Goal: Task Accomplishment & Management: Manage account settings

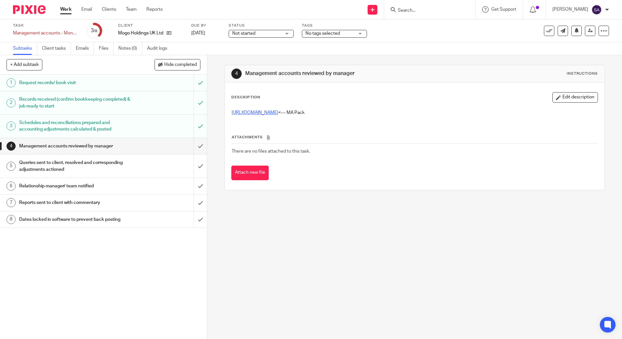
click at [268, 113] on link "[URL][DOMAIN_NAME]" at bounding box center [255, 113] width 46 height 5
click at [569, 97] on button "Edit description" at bounding box center [575, 97] width 46 height 10
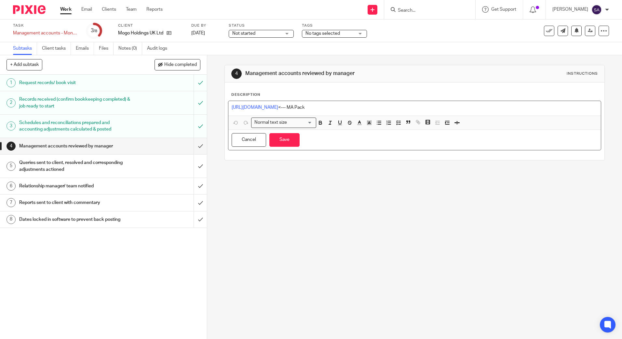
click at [429, 109] on p "https://cloudimanage.com/work/link/f/LLP!10338399 <--- MA Pack" at bounding box center [414, 107] width 365 height 7
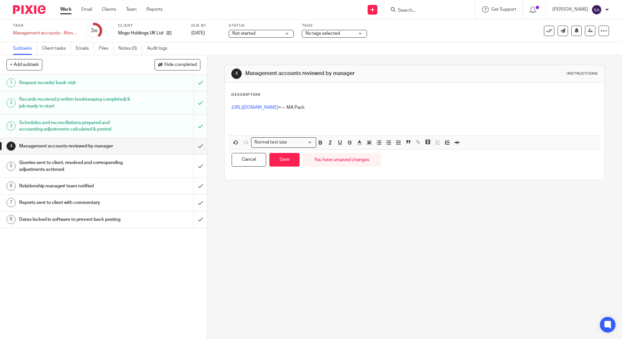
click at [248, 123] on p at bounding box center [414, 121] width 365 height 7
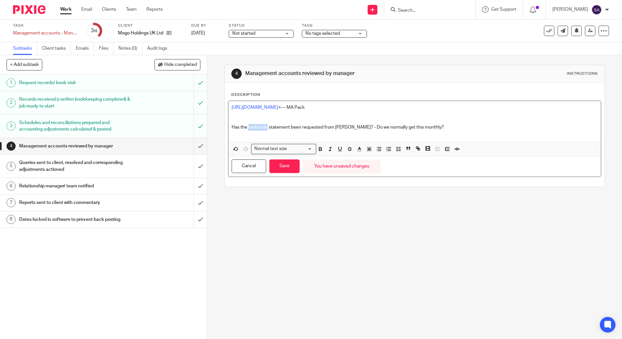
drag, startPoint x: 257, startPoint y: 126, endPoint x: 249, endPoint y: 125, distance: 7.5
click at [249, 125] on p "Has the kashcade statement been requested from [PERSON_NAME]? - Do we normally …" at bounding box center [414, 127] width 365 height 7
click at [447, 124] on p at bounding box center [414, 121] width 365 height 7
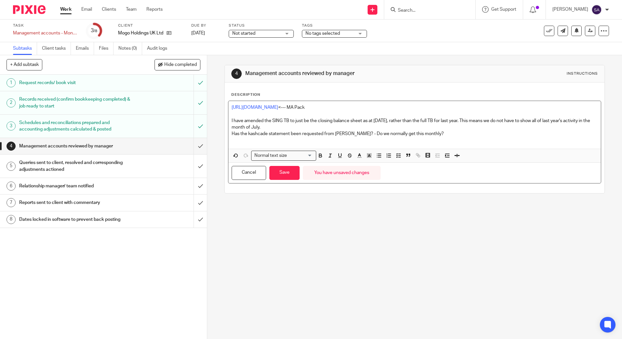
click at [427, 137] on p at bounding box center [414, 140] width 365 height 7
click at [431, 136] on p "Has the kashcade statement been requested from [PERSON_NAME]? - Do we normally …" at bounding box center [414, 134] width 365 height 7
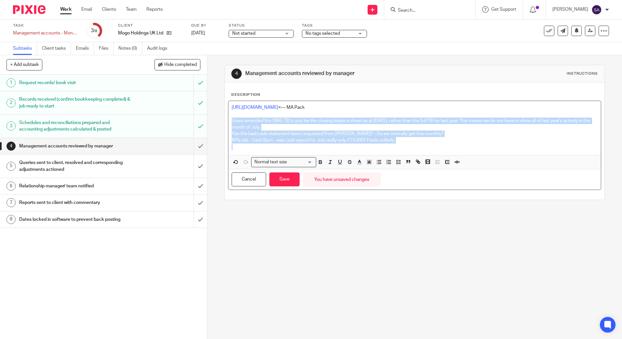
drag, startPoint x: 409, startPoint y: 144, endPoint x: 218, endPoint y: 121, distance: 192.9
click at [218, 121] on div "4 Management accounts reviewed by manager Instructions Description https://clou…" at bounding box center [414, 197] width 415 height 284
click at [376, 165] on icon "button" at bounding box center [379, 162] width 6 height 6
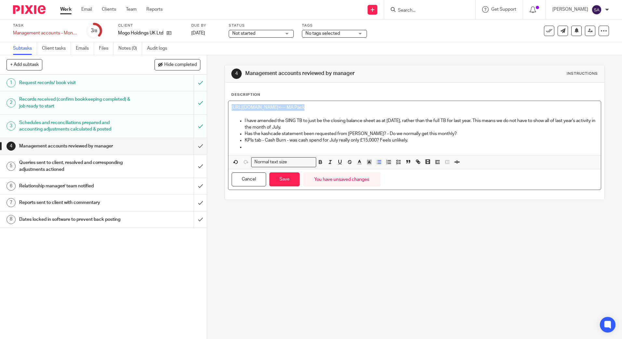
click at [267, 138] on p "KPIs tab - Cash Burn - was cash spend for July really only £15,000? Feels unlik…" at bounding box center [421, 140] width 352 height 7
drag, startPoint x: 244, startPoint y: 133, endPoint x: 462, endPoint y: 134, distance: 217.5
click at [462, 134] on p "Has the kashcade statement been requested from [PERSON_NAME]? - Do we normally …" at bounding box center [421, 134] width 352 height 7
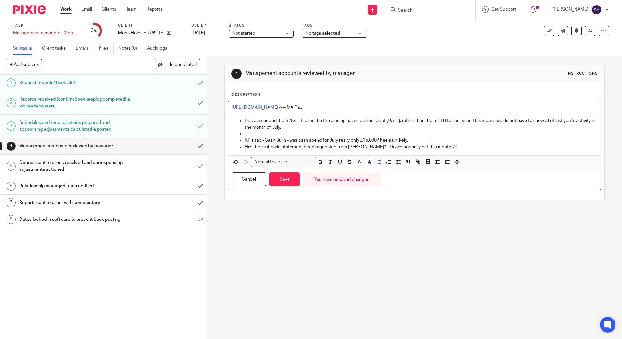
click at [378, 134] on p at bounding box center [421, 134] width 352 height 7
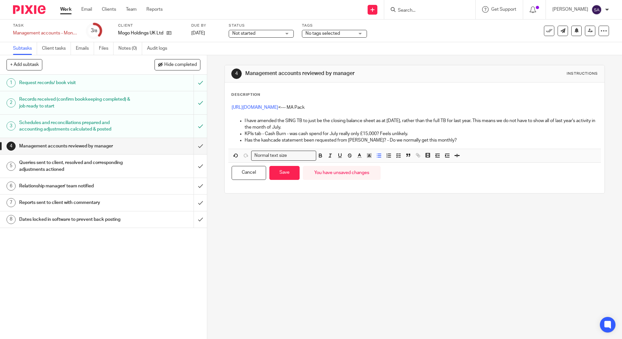
drag, startPoint x: 448, startPoint y: 141, endPoint x: 450, endPoint y: 138, distance: 3.3
click at [448, 141] on p "Has the kashcade statement been requested from [PERSON_NAME]? - Do we normally …" at bounding box center [421, 140] width 352 height 7
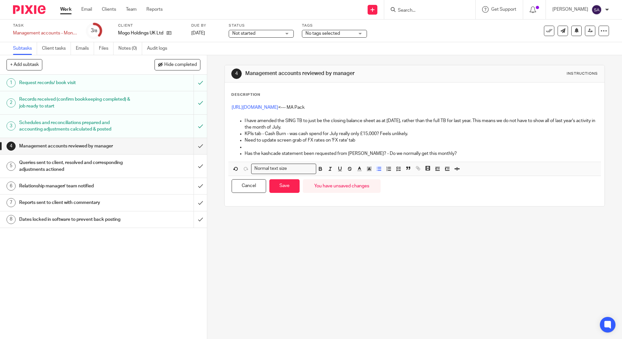
click at [263, 148] on p at bounding box center [421, 147] width 352 height 7
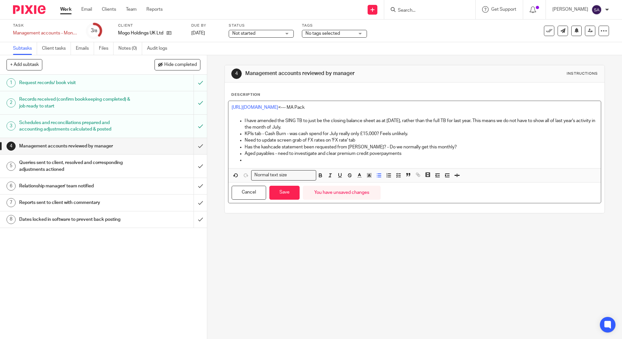
click at [371, 154] on p "Aged payables - need to investigate and clear premium credit poverpayments" at bounding box center [421, 154] width 352 height 7
click at [405, 162] on p at bounding box center [421, 160] width 352 height 7
drag, startPoint x: 278, startPoint y: 161, endPoint x: 244, endPoint y: 158, distance: 33.9
click at [245, 158] on p "How is Howdens invoices still overdue?" at bounding box center [421, 160] width 352 height 7
drag, startPoint x: 416, startPoint y: 121, endPoint x: 441, endPoint y: 120, distance: 24.8
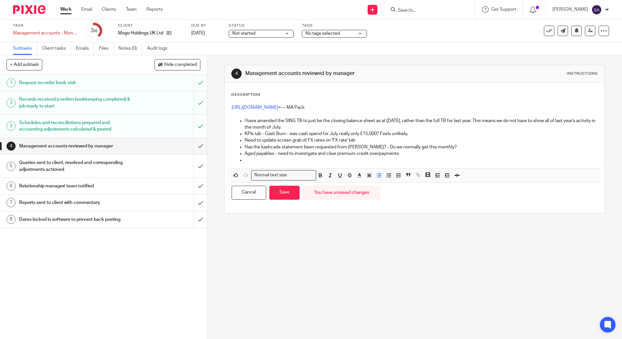
click at [416, 121] on p "I have amended the SING TB to just be the closing balance sheet as at 30 June 2…" at bounding box center [421, 124] width 352 height 13
click at [263, 160] on p at bounding box center [421, 160] width 352 height 7
click at [288, 145] on p "Has the kashcade statement been requested from [PERSON_NAME]? - Do we normally …" at bounding box center [421, 147] width 352 height 7
click at [307, 154] on p "Aged payables - need to investigate and clear premium credit overpayments" at bounding box center [421, 154] width 352 height 7
drag, startPoint x: 295, startPoint y: 156, endPoint x: 298, endPoint y: 156, distance: 3.3
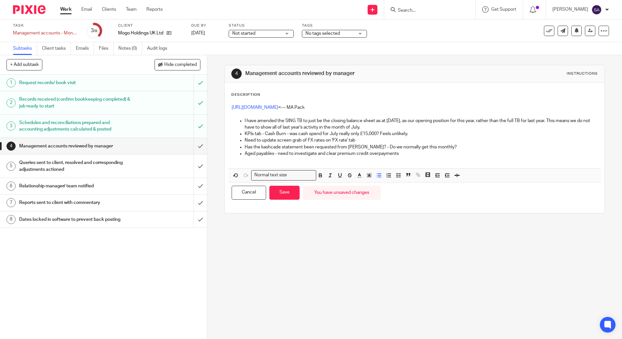
click at [295, 156] on p "Aged payables - need to investigate and clear premium credit overpayments" at bounding box center [421, 154] width 352 height 7
click at [286, 194] on button "Save" at bounding box center [284, 193] width 30 height 14
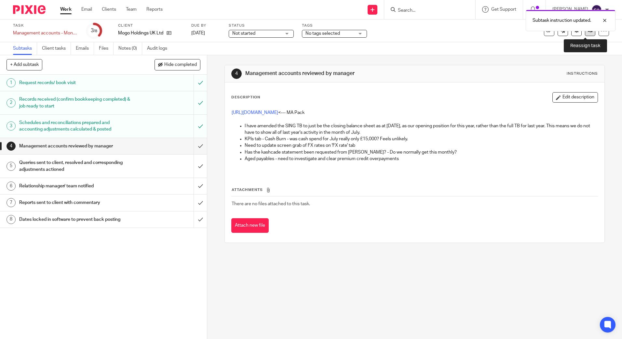
click at [588, 33] on icon at bounding box center [590, 30] width 5 height 5
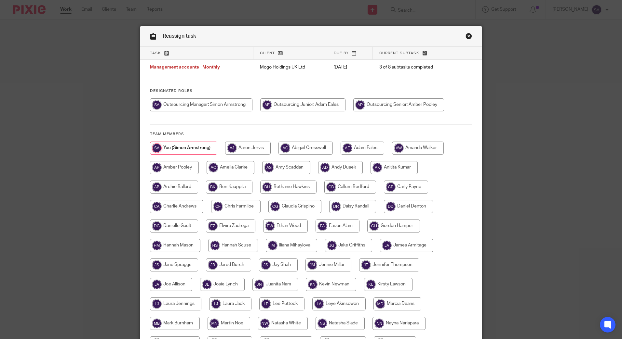
click at [331, 111] on input "radio" at bounding box center [302, 105] width 85 height 13
radio input "true"
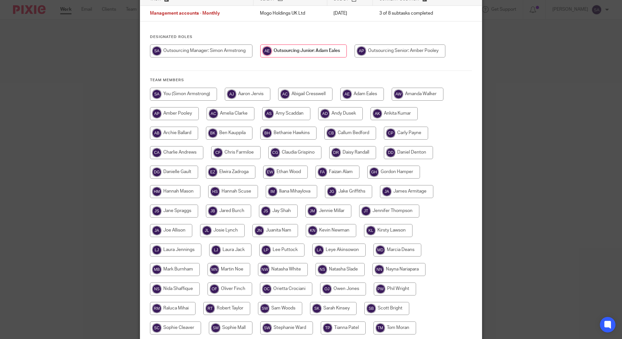
scroll to position [129, 0]
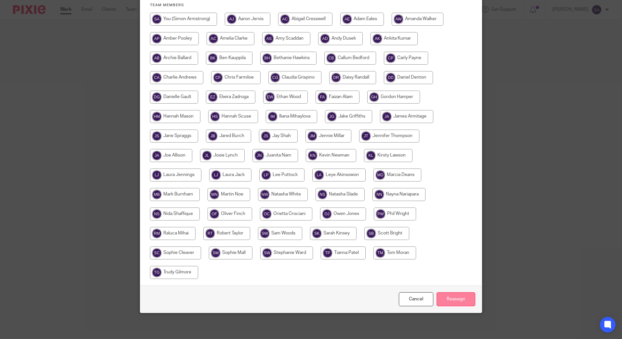
click at [459, 299] on input "Reassign" at bounding box center [455, 300] width 39 height 14
